Goal: Navigation & Orientation: Find specific page/section

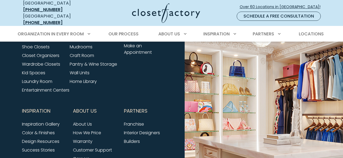
scroll to position [651, 0]
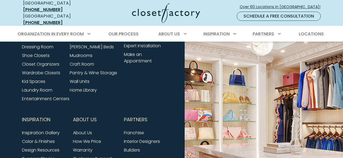
click at [35, 50] on link "Dressing Room" at bounding box center [37, 47] width 31 height 6
